Goal: Task Accomplishment & Management: Use online tool/utility

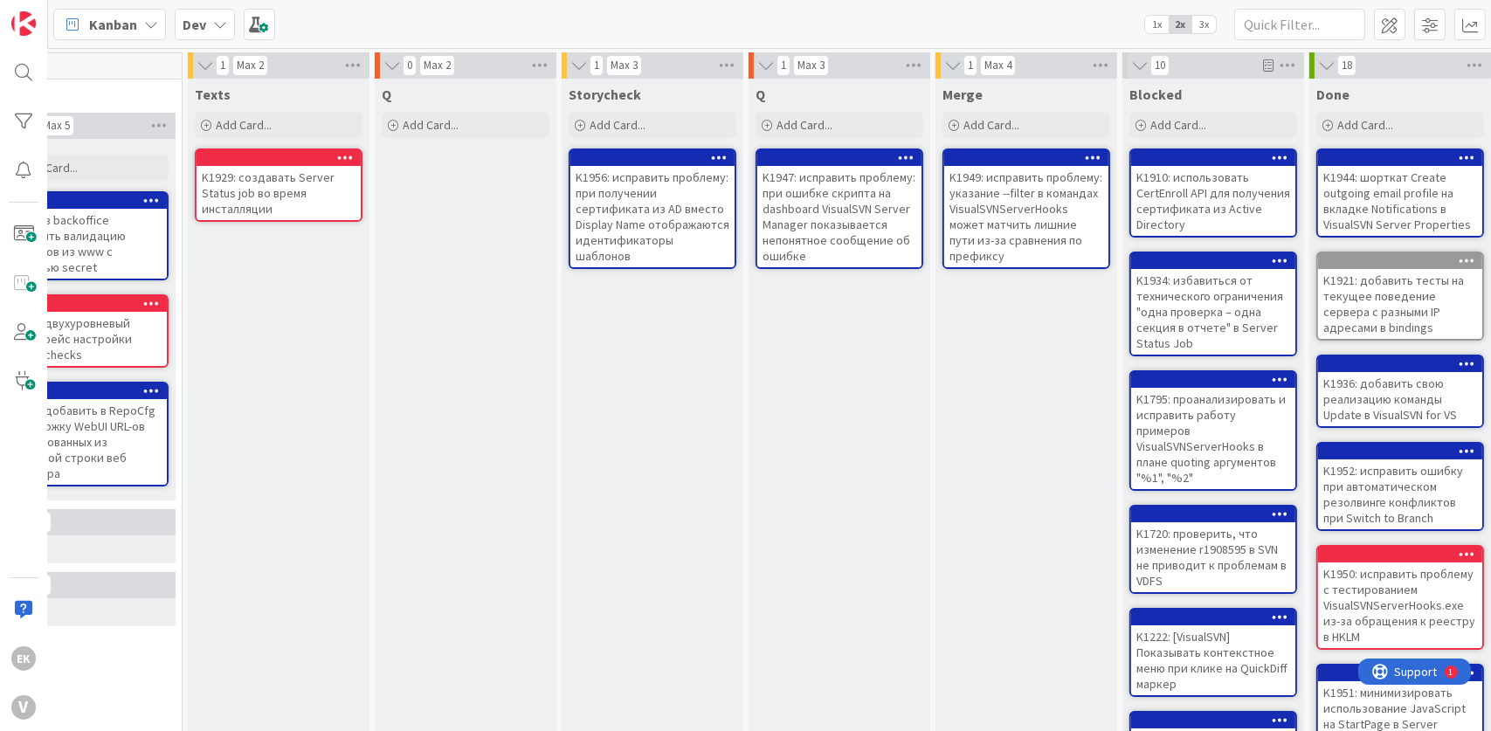
scroll to position [0, 585]
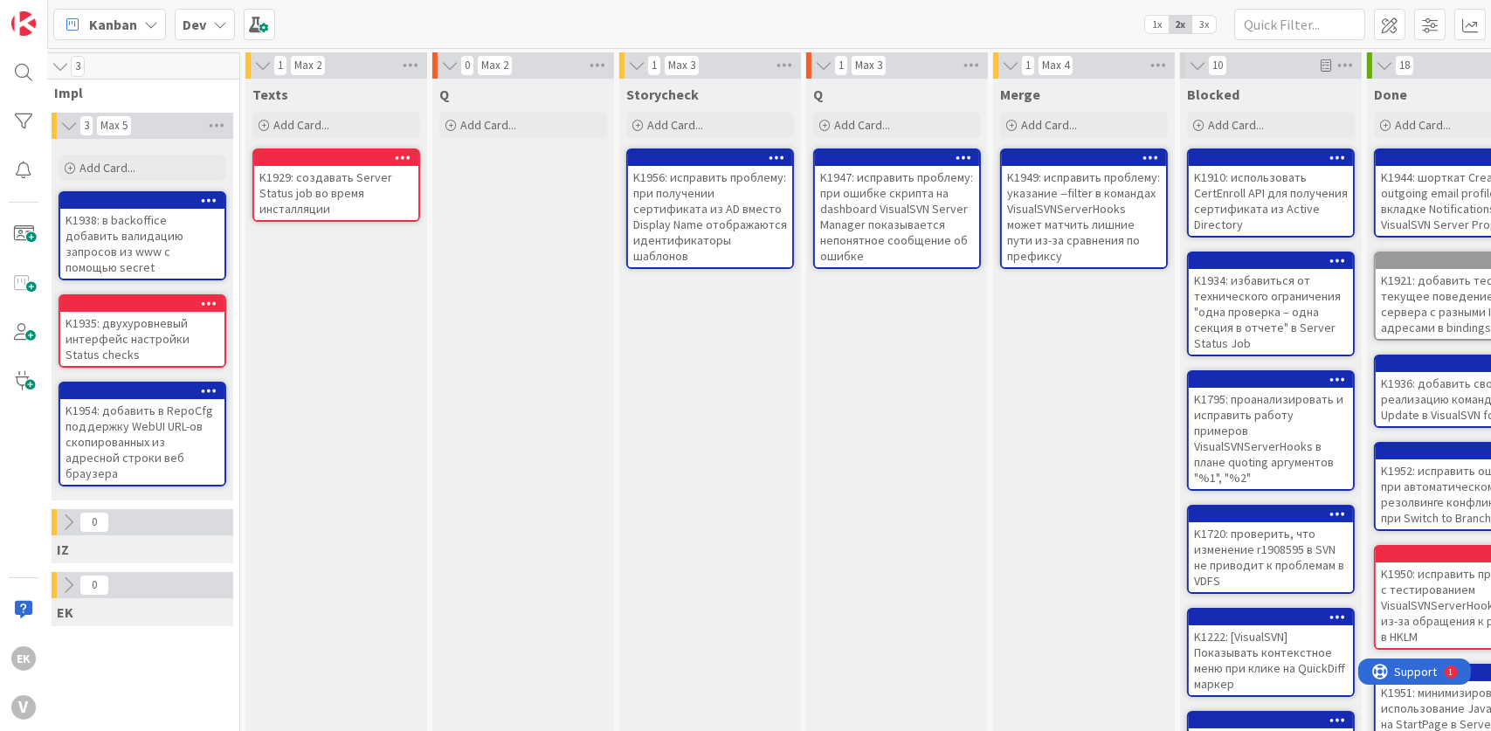
drag, startPoint x: 725, startPoint y: 438, endPoint x: 664, endPoint y: 435, distance: 61.2
click at [664, 435] on div "Storycheck Add Card... K1956: исправить проблему: при получении сертификата из …" at bounding box center [710, 642] width 182 height 1127
drag, startPoint x: 664, startPoint y: 435, endPoint x: 692, endPoint y: 486, distance: 57.9
click at [692, 486] on div "Storycheck Add Card... K1956: исправить проблему: при получении сертификата из …" at bounding box center [710, 642] width 182 height 1127
drag, startPoint x: 692, startPoint y: 486, endPoint x: 739, endPoint y: 551, distance: 80.7
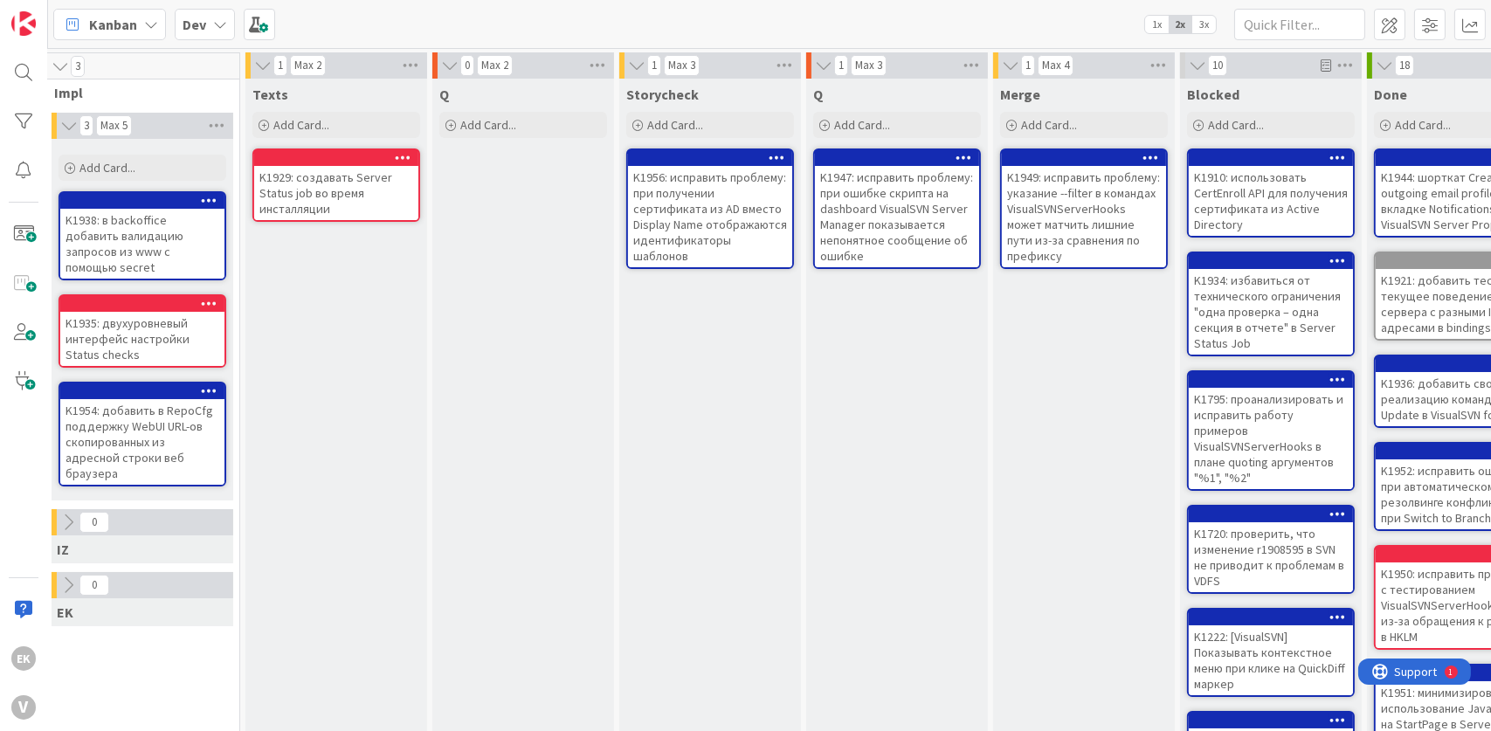
click at [739, 551] on div "Storycheck Add Card... K1956: исправить проблему: при получении сертификата из …" at bounding box center [710, 642] width 182 height 1127
drag, startPoint x: 818, startPoint y: 368, endPoint x: 669, endPoint y: 356, distance: 149.0
click at [669, 356] on div "Storycheck Add Card... K1956: исправить проблему: при получении сертификата из …" at bounding box center [710, 642] width 182 height 1127
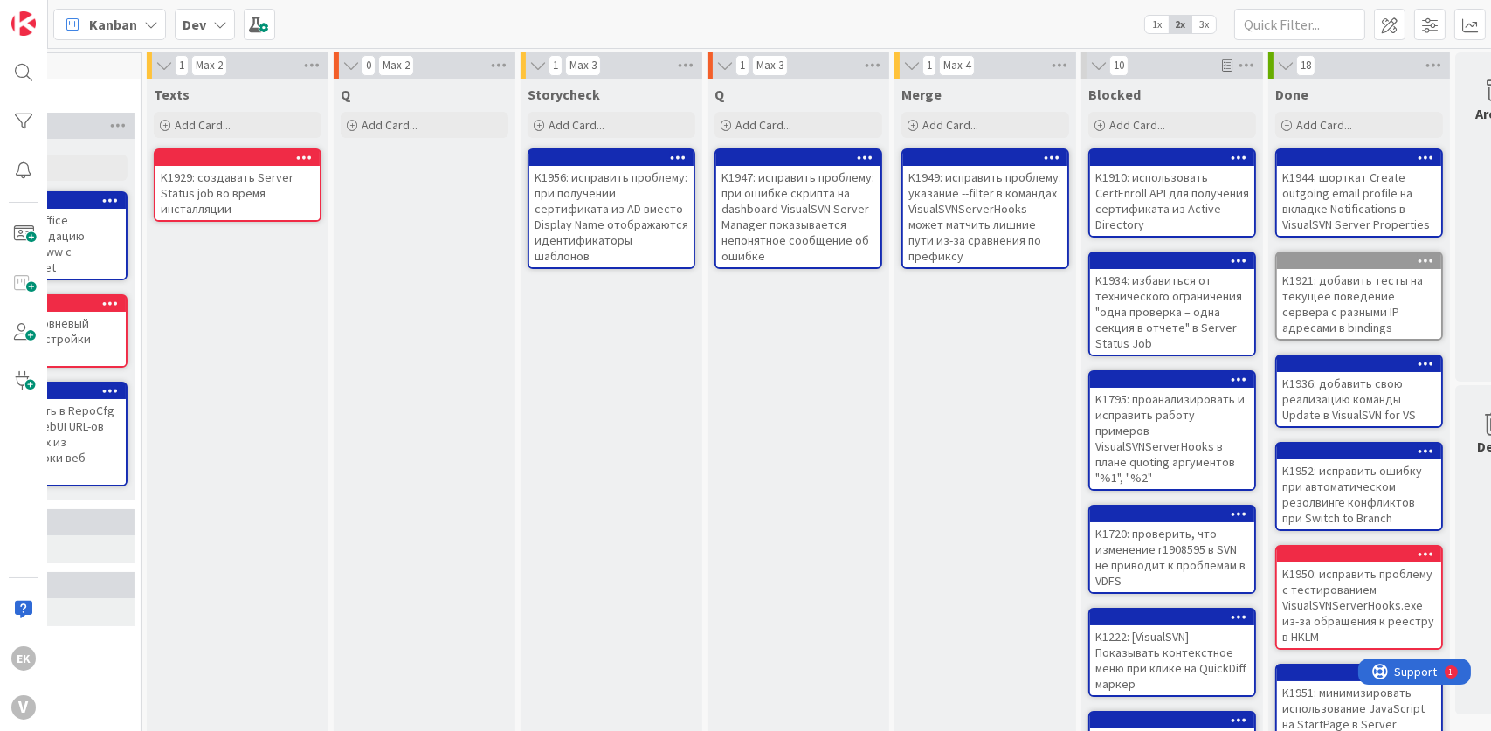
scroll to position [0, 571]
